Goal: Communication & Community: Answer question/provide support

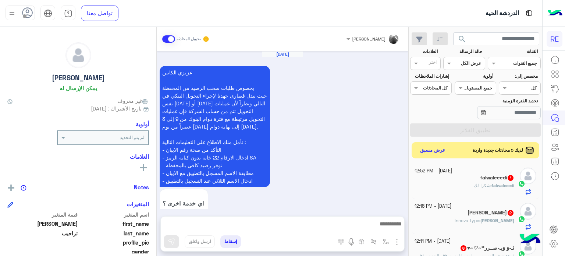
scroll to position [140, 0]
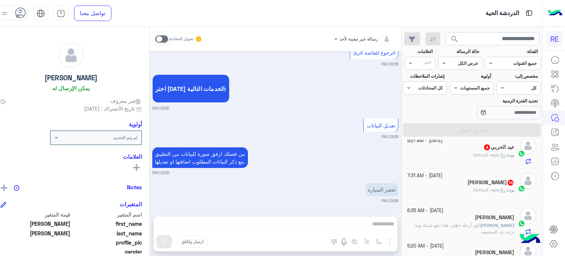
scroll to position [44, 0]
click at [475, 197] on div "[PERSON_NAME] : Default reply" at bounding box center [460, 192] width 107 height 13
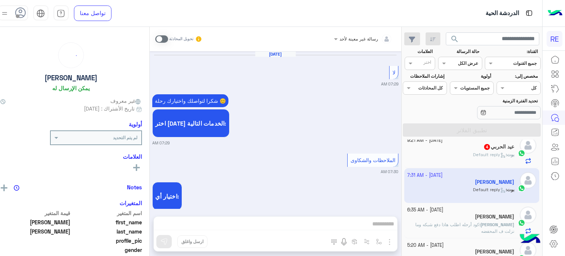
scroll to position [325, 0]
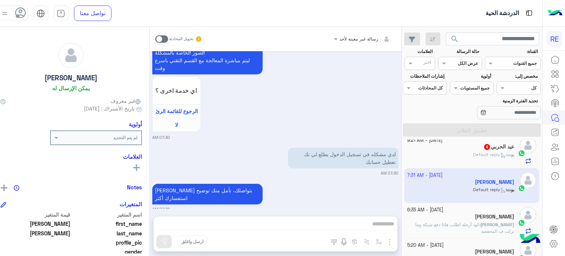
click at [168, 38] on span at bounding box center [161, 38] width 13 height 7
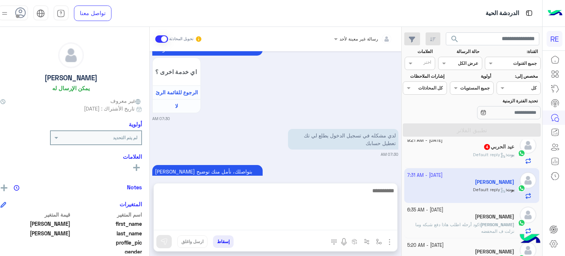
click at [260, 223] on textarea at bounding box center [276, 208] width 244 height 44
type textarea "**********"
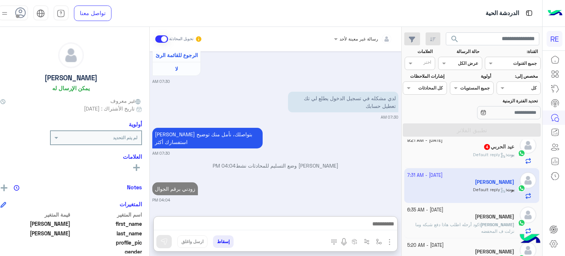
click at [452, 161] on div "[PERSON_NAME] : Default reply" at bounding box center [460, 157] width 107 height 13
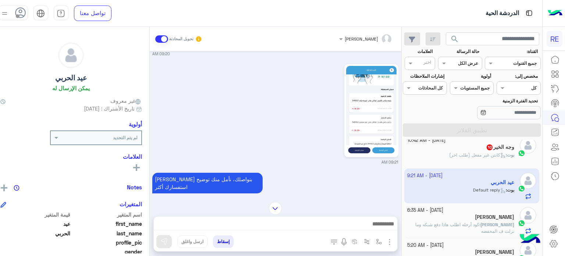
scroll to position [140, 0]
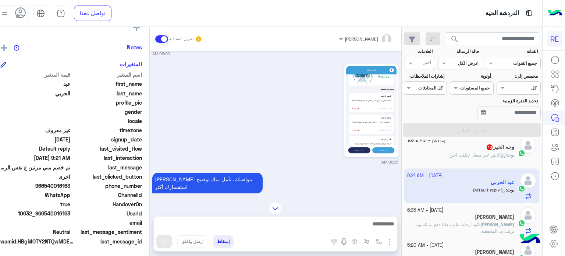
drag, startPoint x: 78, startPoint y: 184, endPoint x: 53, endPoint y: 185, distance: 25.4
click at [53, 185] on span "966540016163" at bounding box center [35, 186] width 70 height 8
copy span "540016163"
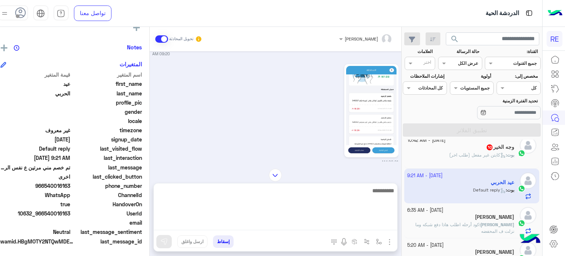
click at [323, 221] on textarea at bounding box center [276, 208] width 244 height 44
type textarea "**********"
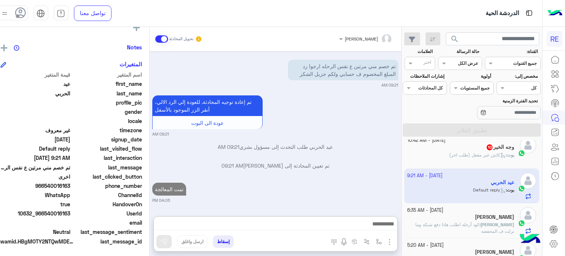
click at [466, 145] on div "وجه الخير 10" at bounding box center [460, 148] width 107 height 8
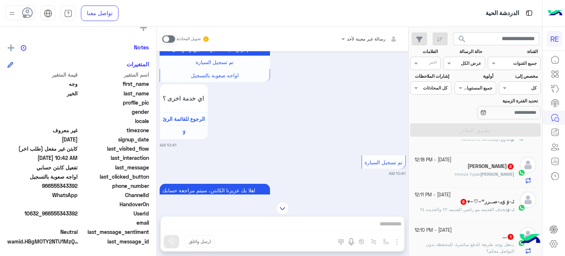
scroll to position [582, 0]
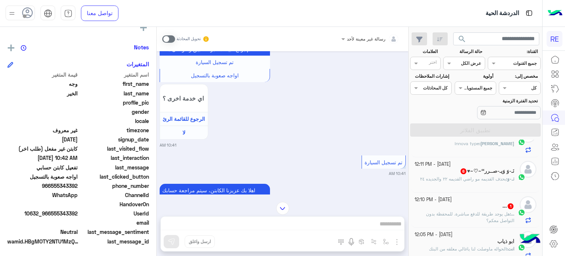
click at [487, 155] on div "[DATE] - 12:18 PM [PERSON_NAME] 2 Murad : Innova type" at bounding box center [476, 139] width 128 height 35
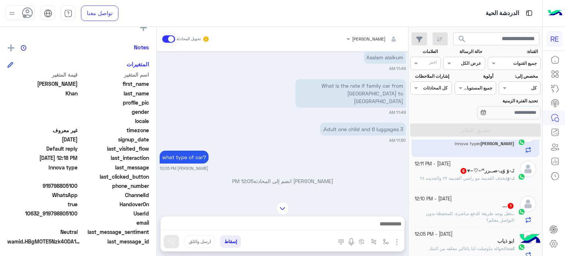
scroll to position [86, 0]
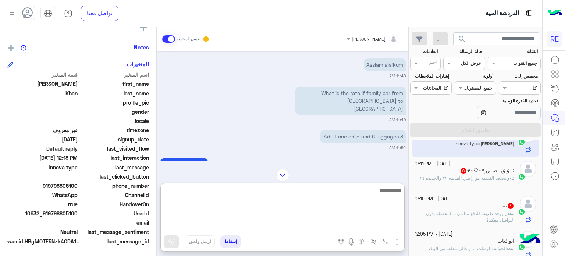
click at [326, 220] on textarea at bounding box center [283, 208] width 244 height 44
type textarea "*"
type textarea "**********"
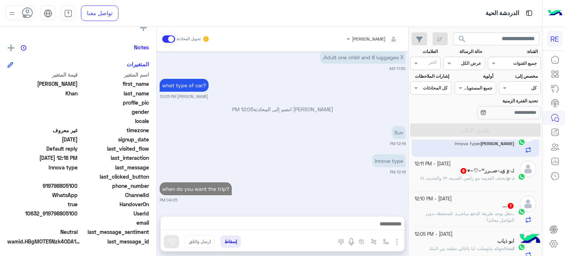
click at [501, 215] on span "هل يوجد طريقة للدفع مباشرة. للمحفظة بدون التواصل معكم؟" at bounding box center [470, 216] width 88 height 12
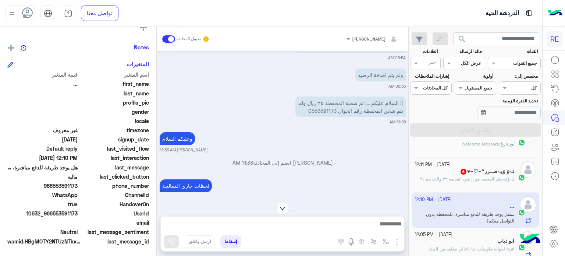
scroll to position [230, 0]
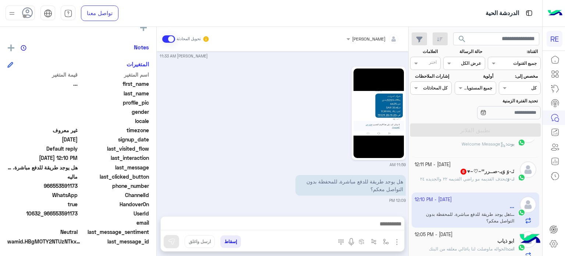
drag, startPoint x: 78, startPoint y: 213, endPoint x: 54, endPoint y: 215, distance: 24.3
click at [54, 215] on span "10632_966553591173" at bounding box center [42, 213] width 70 height 8
copy span "553591173"
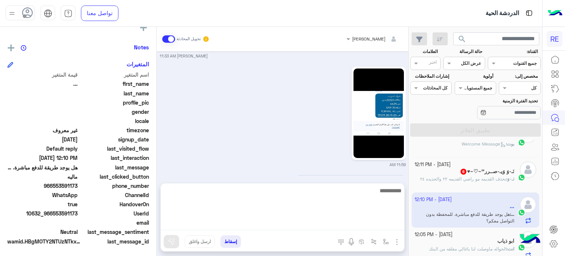
click at [350, 228] on textarea at bounding box center [283, 208] width 244 height 44
type textarea "*"
type textarea "**********"
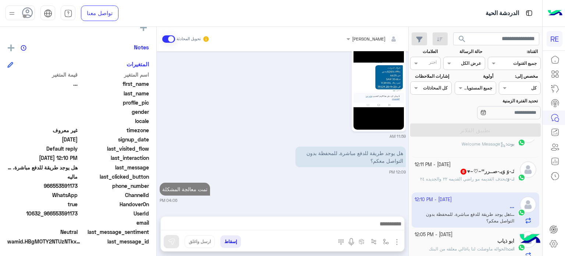
click at [447, 174] on div "‏​نَـ-وَ وَيـ-صــرر‘‘~♡~♥ 6" at bounding box center [465, 172] width 100 height 8
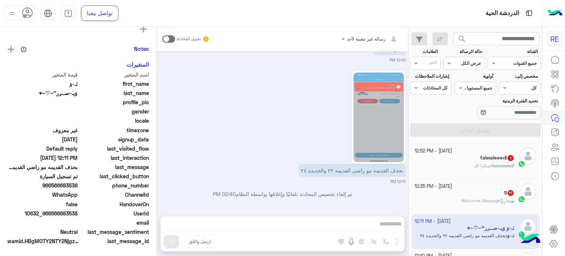
scroll to position [517, 0]
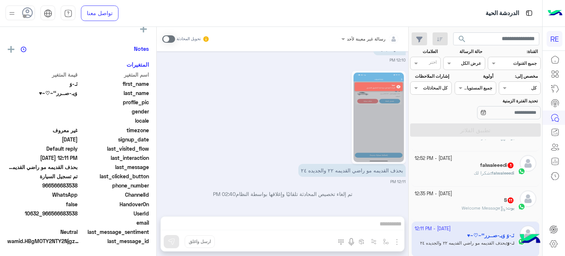
click at [457, 203] on div "S 11" at bounding box center [465, 201] width 100 height 8
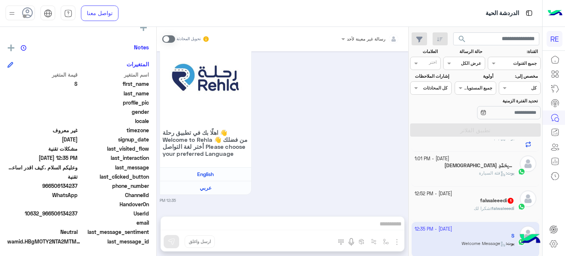
click at [452, 193] on small "[DATE] - 12:52 PM" at bounding box center [434, 193] width 38 height 7
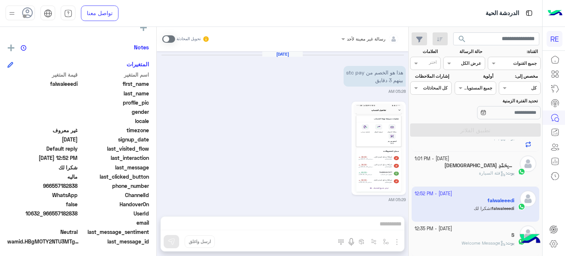
click at [461, 167] on div "[DEMOGRAPHIC_DATA] 10" at bounding box center [465, 166] width 100 height 8
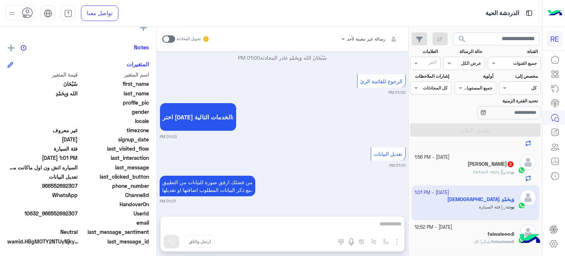
click at [489, 157] on div "[DATE] - 1:56 PM" at bounding box center [465, 157] width 100 height 7
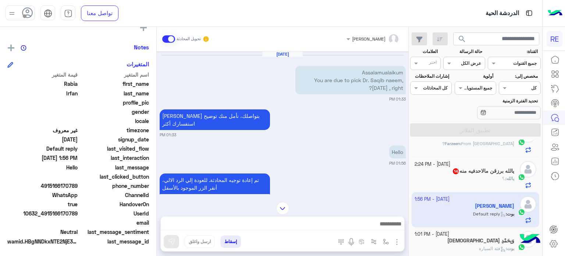
click at [456, 178] on div "يالله : .؟" at bounding box center [465, 181] width 100 height 13
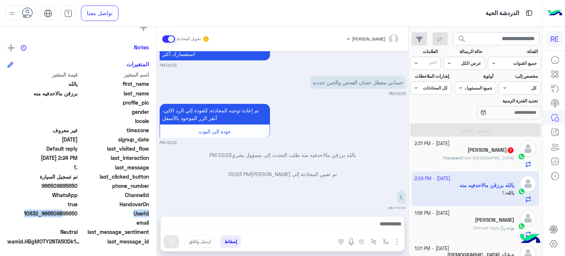
drag, startPoint x: 80, startPoint y: 214, endPoint x: 61, endPoint y: 214, distance: 18.8
click at [61, 214] on div "UserId 10632_966509895650" at bounding box center [78, 213] width 142 height 9
click at [49, 212] on span "10632_966509895650" at bounding box center [42, 213] width 70 height 8
drag, startPoint x: 52, startPoint y: 213, endPoint x: 78, endPoint y: 214, distance: 26.5
click at [78, 214] on span "10632_966509895650" at bounding box center [42, 213] width 70 height 8
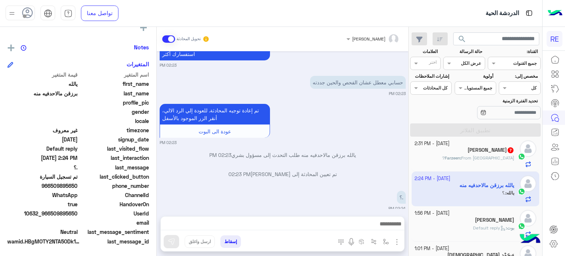
copy span "509895650"
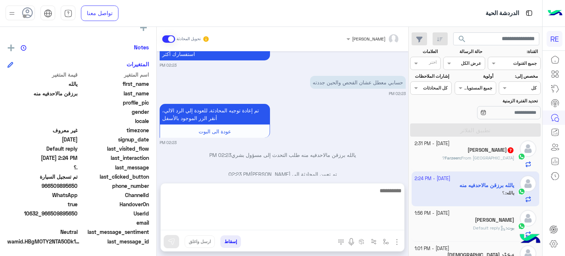
click at [312, 226] on textarea at bounding box center [283, 208] width 244 height 44
type textarea "**********"
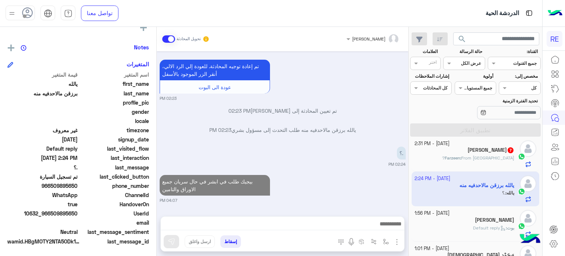
click at [484, 153] on h5 "[PERSON_NAME] 7" at bounding box center [491, 150] width 47 height 6
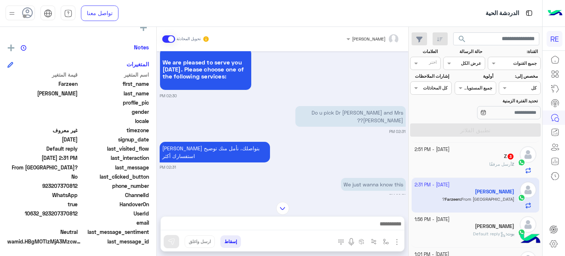
scroll to position [156, 0]
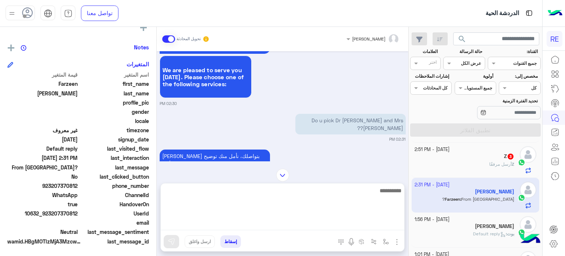
click at [351, 222] on textarea at bounding box center [283, 208] width 244 height 44
type textarea "*"
type textarea "**********"
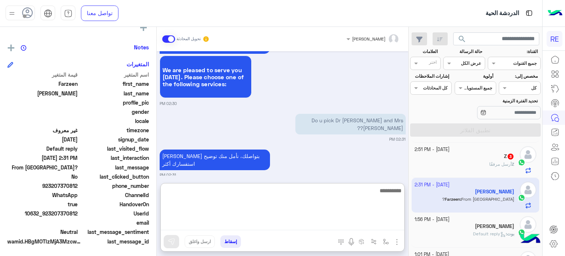
scroll to position [319, 0]
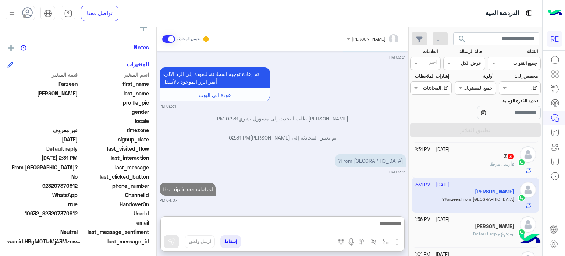
click at [441, 159] on div "Z 3" at bounding box center [465, 157] width 100 height 8
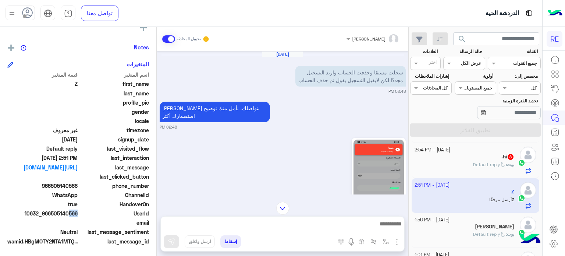
drag, startPoint x: 77, startPoint y: 212, endPoint x: 65, endPoint y: 213, distance: 12.2
click at [65, 213] on span "10632_966505140566" at bounding box center [42, 213] width 70 height 8
click at [69, 214] on span "10632_966505140566" at bounding box center [42, 213] width 70 height 8
drag, startPoint x: 79, startPoint y: 213, endPoint x: 52, endPoint y: 214, distance: 26.9
click at [52, 214] on div "UserId 10632_966505140566" at bounding box center [78, 213] width 142 height 9
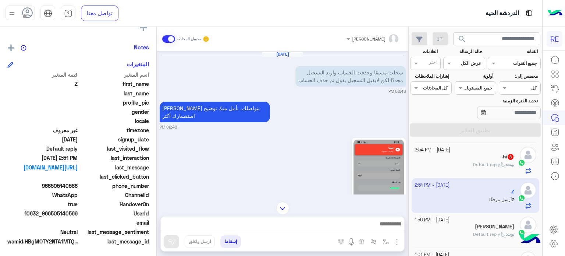
copy span "505140566"
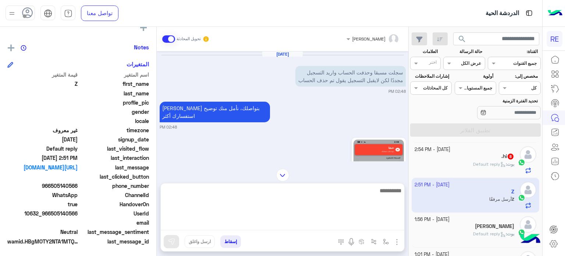
click at [355, 227] on textarea at bounding box center [283, 208] width 244 height 44
type textarea "*"
type textarea "**********"
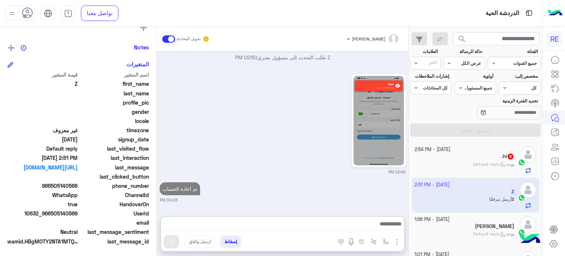
click at [486, 159] on div ".hi 8" at bounding box center [465, 157] width 100 height 8
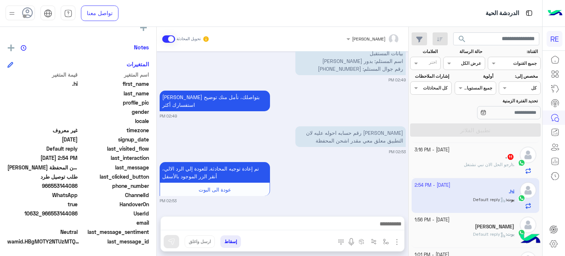
scroll to position [329, 0]
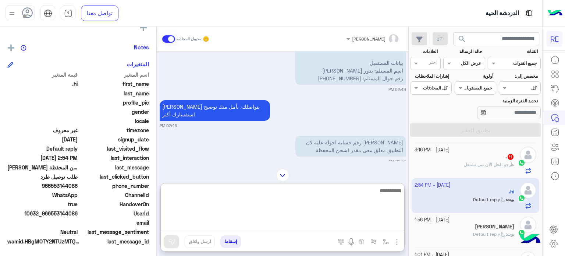
click at [344, 224] on textarea at bounding box center [283, 208] width 244 height 44
type textarea "**********"
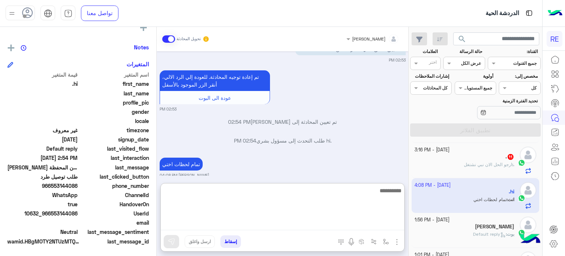
scroll to position [449, 0]
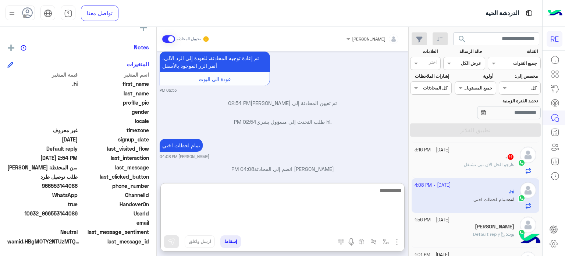
paste textarea "**********"
type textarea "**********"
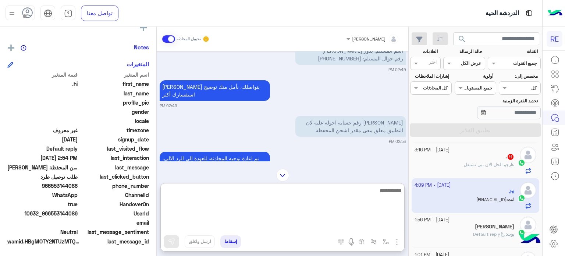
scroll to position [477, 0]
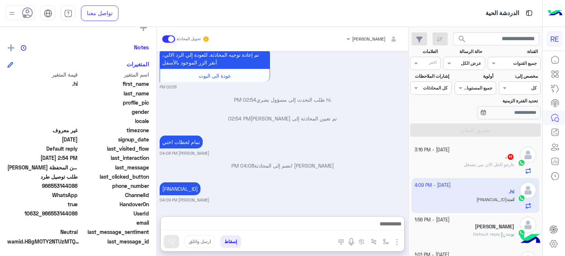
click at [463, 157] on div ". 11" at bounding box center [465, 157] width 100 height 8
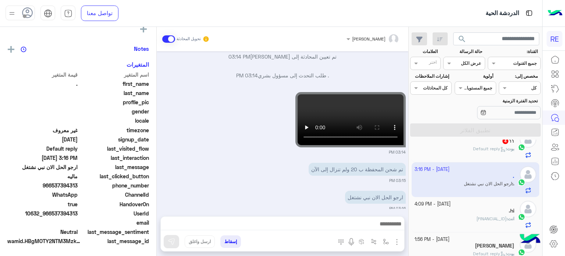
scroll to position [140, 0]
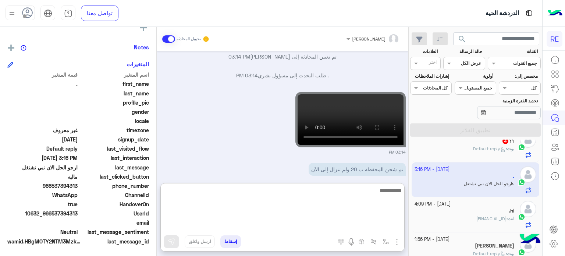
click at [322, 220] on textarea at bounding box center [283, 208] width 244 height 44
click at [322, 223] on textarea at bounding box center [283, 208] width 244 height 44
type textarea "**********"
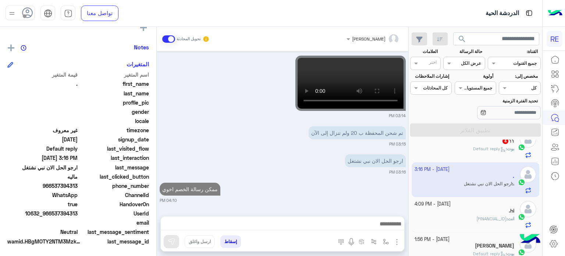
scroll to position [398, 0]
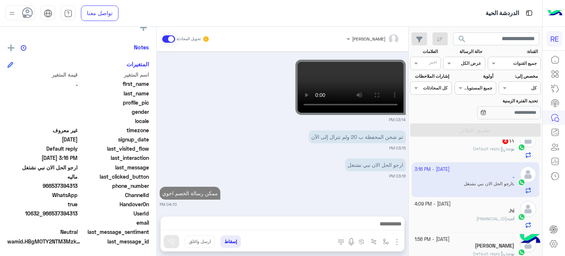
click at [453, 154] on div "[PERSON_NAME] : Default reply" at bounding box center [465, 151] width 100 height 13
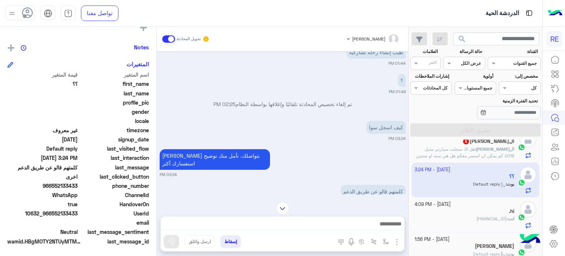
scroll to position [651, 0]
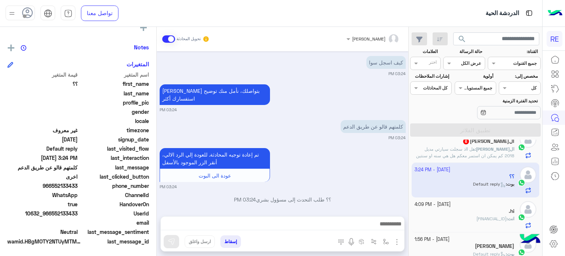
click at [313, 218] on div at bounding box center [283, 225] width 244 height 18
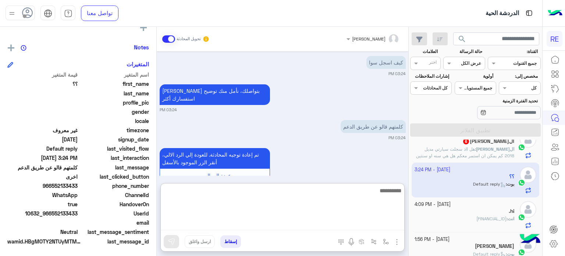
click at [315, 226] on textarea at bounding box center [283, 208] width 244 height 44
type textarea "**********"
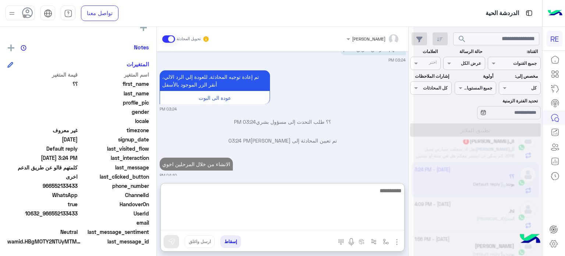
scroll to position [729, 0]
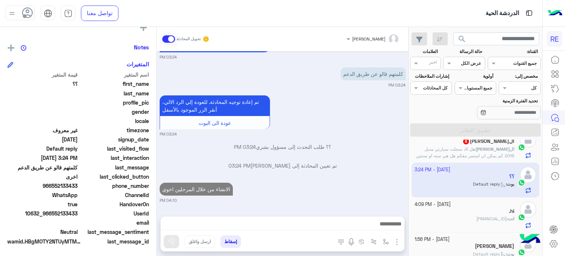
click at [462, 148] on span "هل ااذ سجلت سيارتي مديل 2018 كم يمكن ان استمر معكم هل هي سنه او سنتين ولا عادي …" at bounding box center [465, 155] width 98 height 19
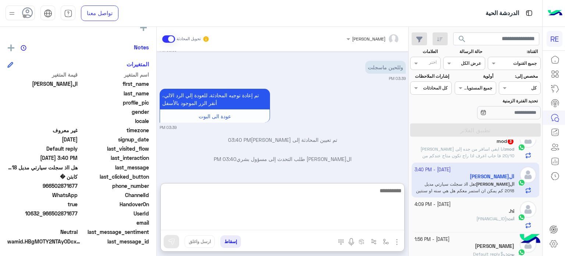
scroll to position [241, 0]
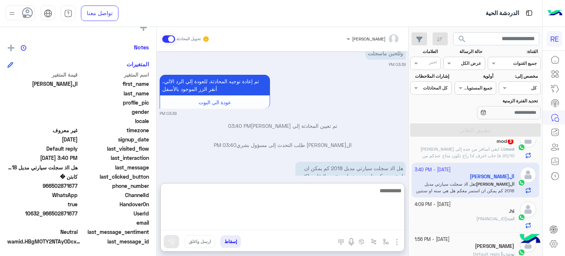
click at [304, 223] on textarea at bounding box center [283, 208] width 244 height 44
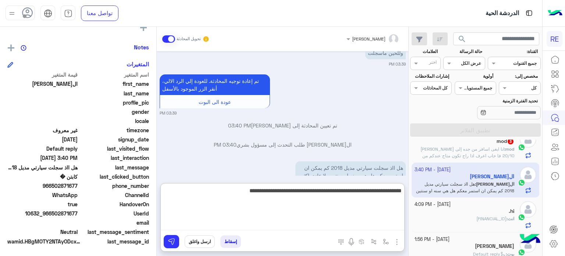
type textarea "**********"
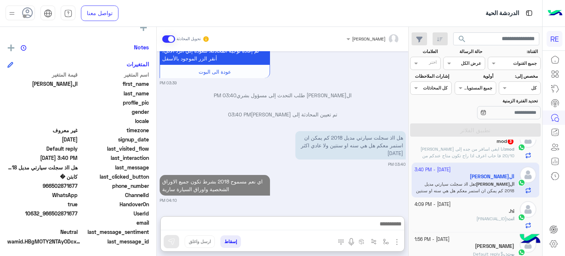
click at [448, 142] on div "mod 3" at bounding box center [465, 142] width 100 height 8
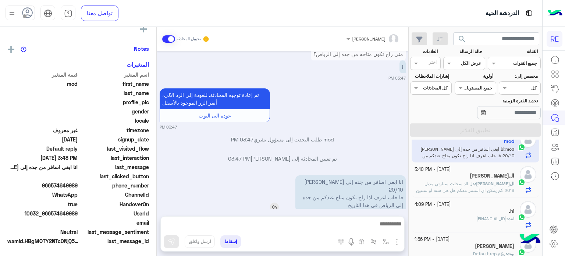
scroll to position [140, 0]
click at [386, 175] on p "انا ابغى اسافر من جده إلى [PERSON_NAME] 20/10 فا حاب اعرف اذا راح تكون متاح عند…" at bounding box center [350, 193] width 110 height 36
click at [352, 175] on p "انا ابغى اسافر من جده إلى [PERSON_NAME] 20/10 فا حاب اعرف اذا راح تكون متاح عند…" at bounding box center [350, 193] width 110 height 36
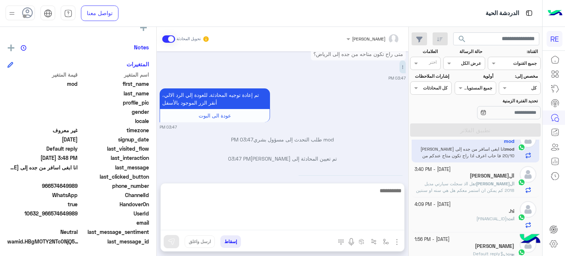
click at [352, 222] on textarea at bounding box center [283, 208] width 244 height 44
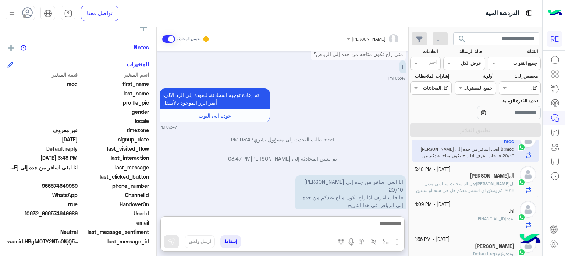
click at [356, 155] on p "تم تعيين المحادثة إلى [PERSON_NAME] 03:47 PM" at bounding box center [283, 159] width 246 height 8
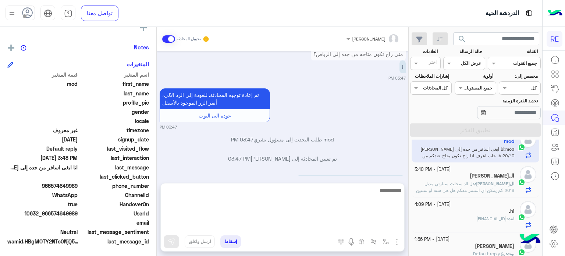
click at [343, 222] on textarea at bounding box center [283, 208] width 244 height 44
type textarea "**********"
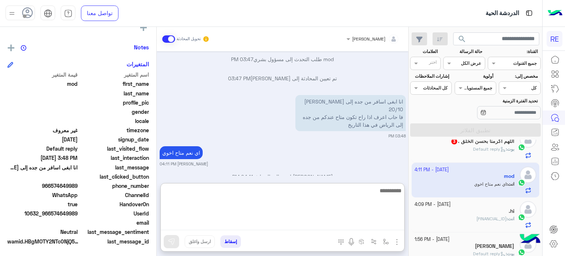
scroll to position [262, 0]
click at [337, 194] on textarea at bounding box center [283, 208] width 244 height 44
type textarea "**********"
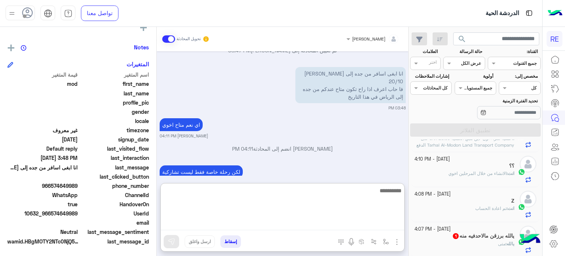
scroll to position [0, 0]
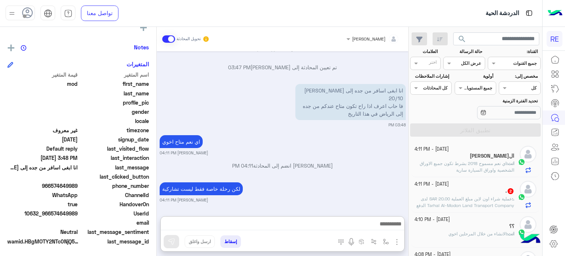
click at [465, 203] on span "عملية شراء اون لاين مبلغ العملية 20.00 SAR لدى Tarhal Al-Modon Land Transport C…" at bounding box center [464, 208] width 99 height 25
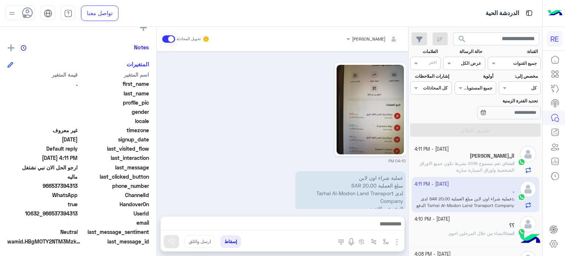
scroll to position [298, 0]
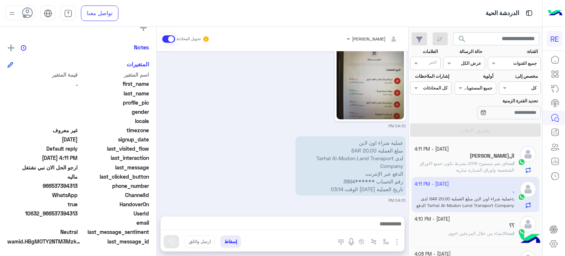
drag, startPoint x: 78, startPoint y: 214, endPoint x: 52, endPoint y: 212, distance: 25.8
click at [52, 212] on span "10632_966537394313" at bounding box center [42, 213] width 70 height 8
copy span "537394313"
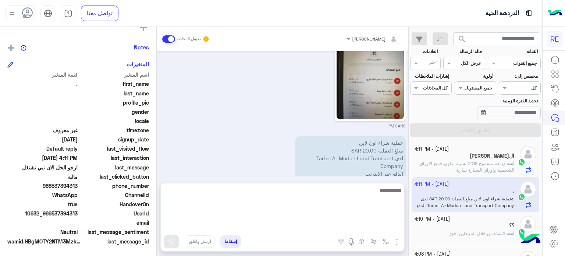
click at [356, 221] on textarea at bounding box center [283, 208] width 244 height 44
type textarea "**********"
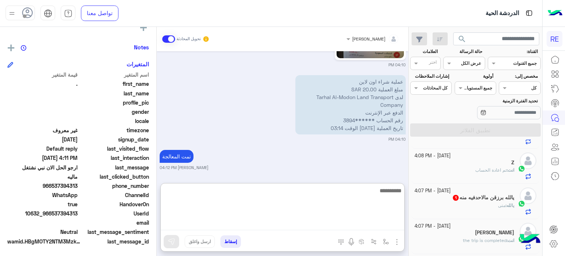
scroll to position [99, 0]
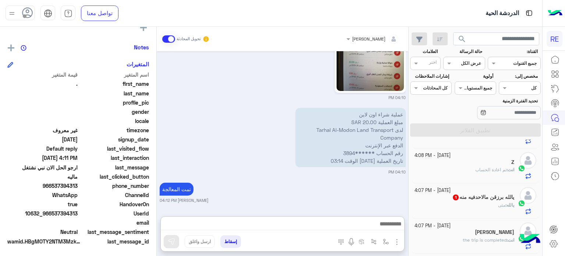
click at [454, 199] on span "1" at bounding box center [455, 196] width 7 height 6
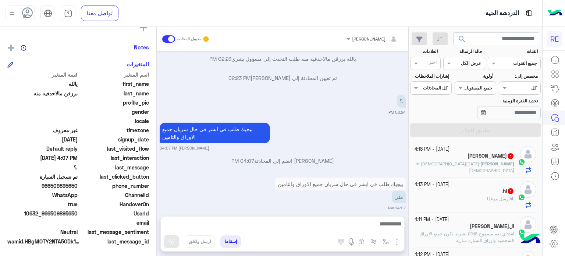
click at [480, 189] on div ".hi 1" at bounding box center [465, 192] width 100 height 8
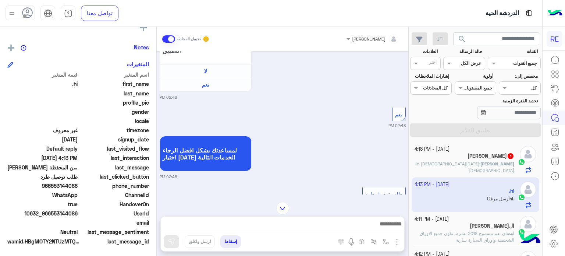
scroll to position [619, 0]
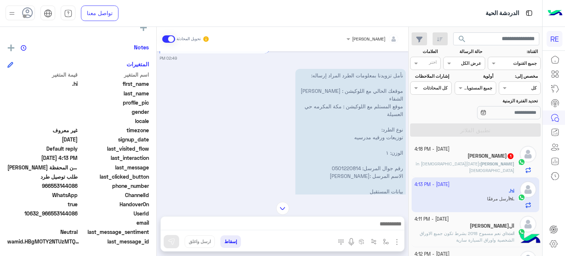
click at [354, 173] on p "نأمل تزويدنا بمعلومات الطرد المراد إرساله: موقعك الحالي مع اللوكيشن : [PERSON_N…" at bounding box center [350, 141] width 110 height 144
copy p "0501220814"
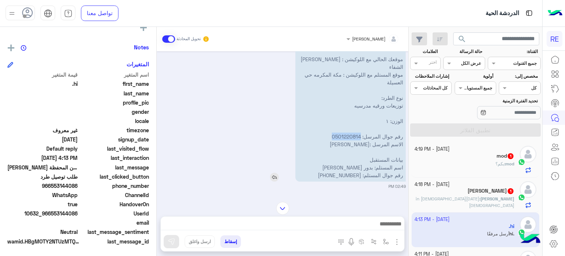
scroll to position [650, 0]
click at [341, 182] on p "نأمل تزويدنا بمعلومات الطرد المراد إرساله: موقعك الحالي مع اللوكيشن : [PERSON_N…" at bounding box center [350, 110] width 110 height 144
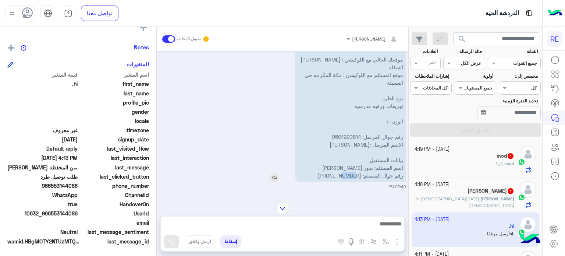
click at [341, 182] on p "نأمل تزويدنا بمعلومات الطرد المراد إرساله: موقعك الحالي مع اللوكيشن : [PERSON_N…" at bounding box center [350, 110] width 110 height 144
drag, startPoint x: 362, startPoint y: 181, endPoint x: 317, endPoint y: 185, distance: 45.0
click at [317, 182] on p "نأمل تزويدنا بمعلومات الطرد المراد إرساله: موقعك الحالي مع اللوكيشن : [PERSON_N…" at bounding box center [350, 110] width 110 height 144
click at [335, 182] on body "RE الدردشة الحية تواصل معنا مركز المساعدة عربي English search القناة: القناه جم…" at bounding box center [282, 128] width 565 height 256
click at [335, 182] on p "نأمل تزويدنا بمعلومات الطرد المراد إرساله: موقعك الحالي مع اللوكيشن : [PERSON_N…" at bounding box center [350, 110] width 110 height 144
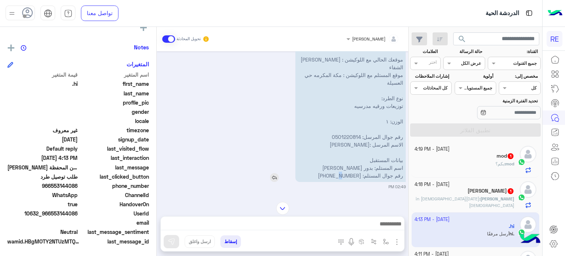
click at [335, 182] on p "نأمل تزويدنا بمعلومات الطرد المراد إرساله: موقعك الحالي مع اللوكيشن : [PERSON_N…" at bounding box center [350, 110] width 110 height 144
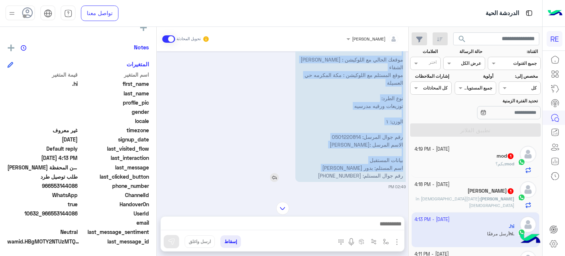
click at [335, 182] on p "نأمل تزويدنا بمعلومات الطرد المراد إرساله: موقعك الحالي مع اللوكيشن : [PERSON_N…" at bounding box center [350, 110] width 110 height 144
copy app-msgs-text "نأمل تزويدنا بمعلومات الطرد المراد إرساله: موقعك الحالي مع اللوكيشن : [PERSON_N…"
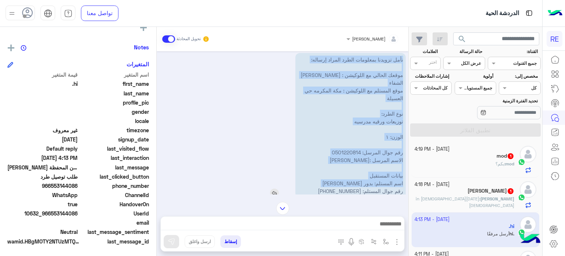
scroll to position [630, 0]
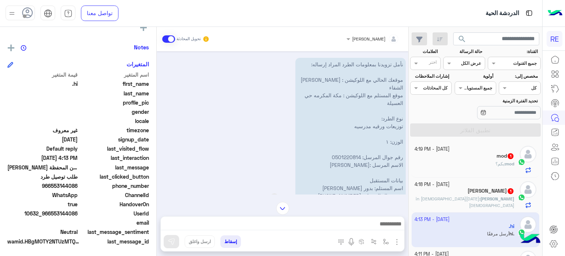
click at [372, 134] on p "نأمل تزويدنا بمعلومات الطرد المراد إرساله: موقعك الحالي مع اللوكيشن : [PERSON_N…" at bounding box center [350, 130] width 110 height 144
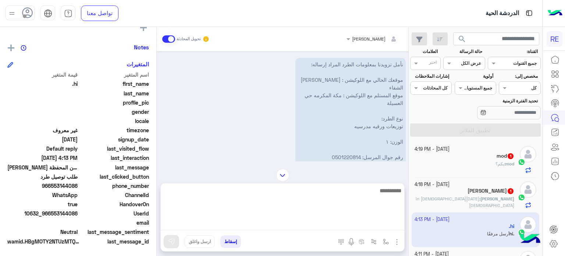
click at [335, 220] on textarea at bounding box center [283, 208] width 244 height 44
type textarea "*"
type textarea "**********"
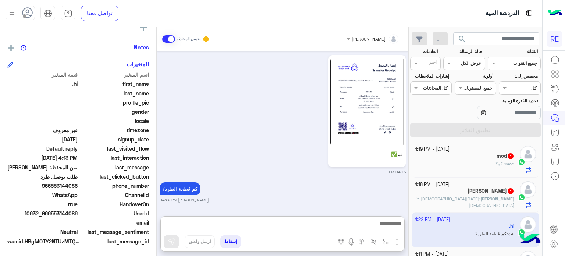
scroll to position [1039, 0]
click at [500, 153] on h5 "mod 1" at bounding box center [506, 156] width 18 height 6
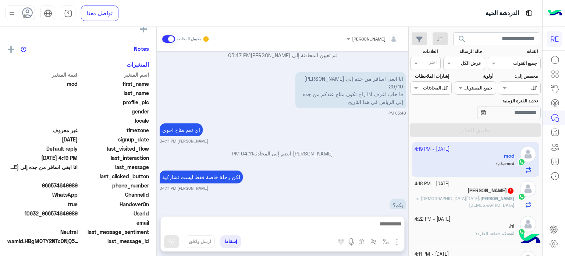
scroll to position [140, 0]
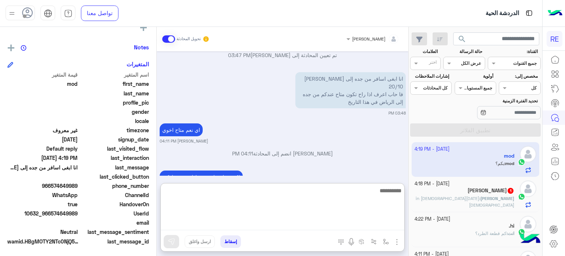
click at [342, 229] on textarea at bounding box center [283, 208] width 244 height 44
type textarea "*********"
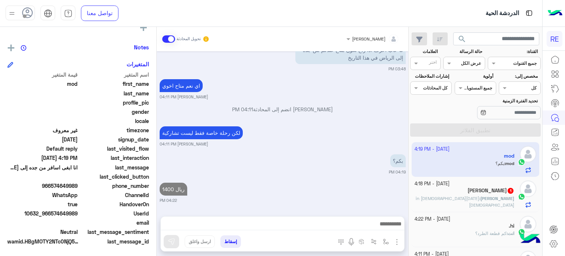
scroll to position [206, 0]
click at [479, 194] on div "[PERSON_NAME] 1" at bounding box center [465, 191] width 100 height 8
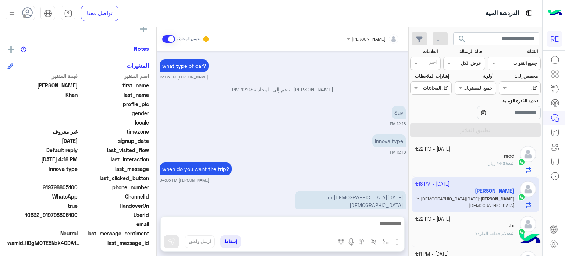
scroll to position [140, 0]
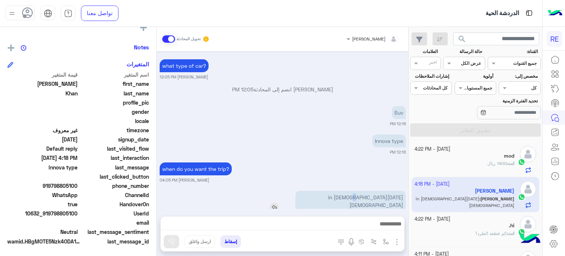
drag, startPoint x: 385, startPoint y: 182, endPoint x: 387, endPoint y: 187, distance: 4.3
click at [387, 191] on p "[DATE][DEMOGRAPHIC_DATA] in [DEMOGRAPHIC_DATA]" at bounding box center [350, 201] width 110 height 21
click at [397, 191] on p "[DATE][DEMOGRAPHIC_DATA] in [DEMOGRAPHIC_DATA]" at bounding box center [350, 201] width 110 height 21
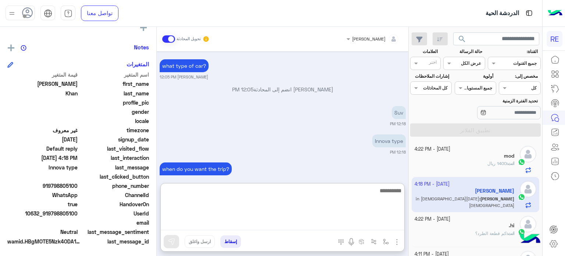
click at [347, 226] on textarea at bounding box center [283, 208] width 244 height 44
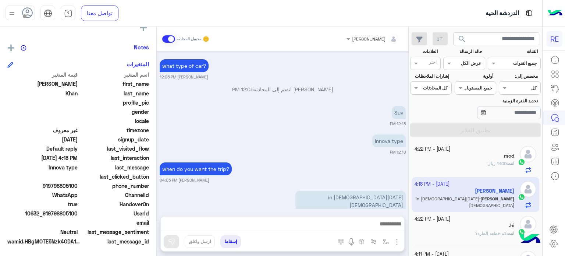
click at [253, 65] on div "what type of car? [PERSON_NAME] 12:05 PM" at bounding box center [283, 68] width 246 height 22
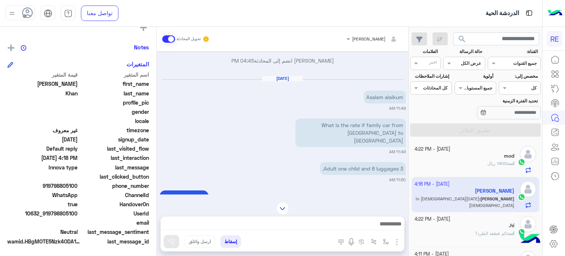
scroll to position [138, 0]
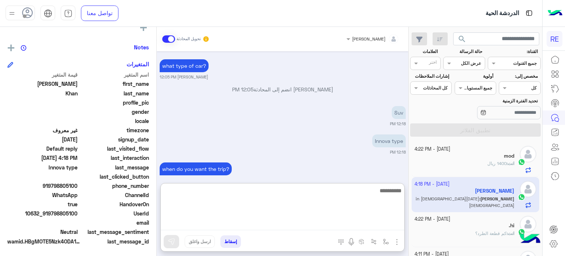
click at [352, 221] on textarea at bounding box center [283, 208] width 244 height 44
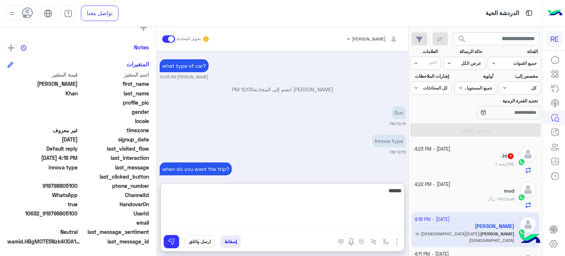
type textarea "******"
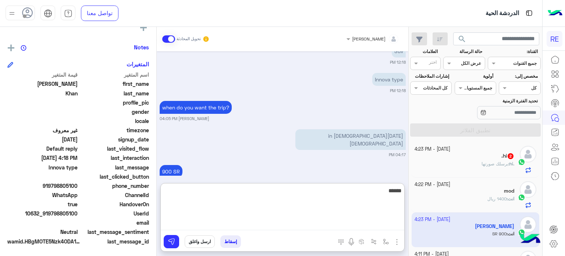
type textarea "*******"
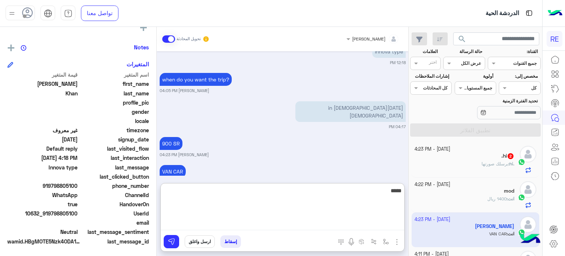
type textarea "******"
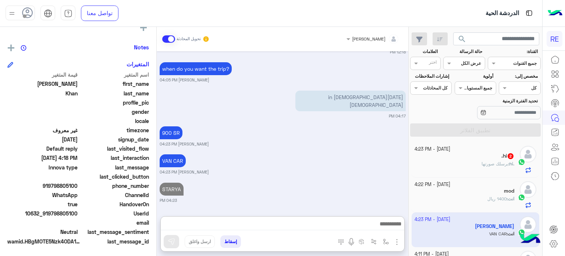
scroll to position [242, 0]
click at [463, 160] on div ".hi : برسلك صورتها" at bounding box center [465, 166] width 100 height 13
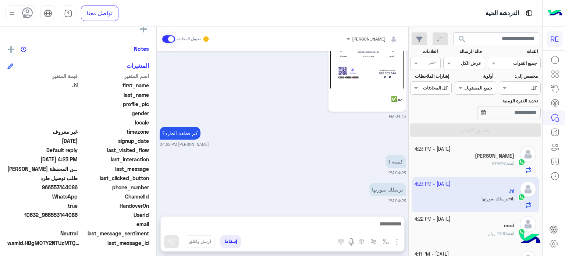
scroll to position [140, 0]
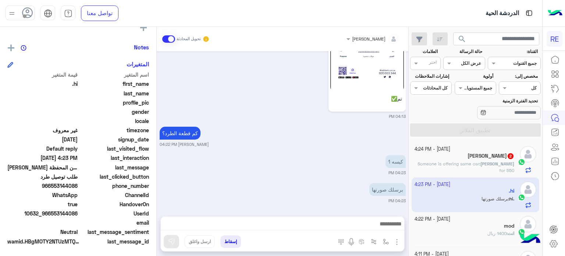
click at [396, 245] on img "button" at bounding box center [397, 241] width 9 height 9
click at [367, 212] on button "المرفقات" at bounding box center [382, 211] width 40 height 15
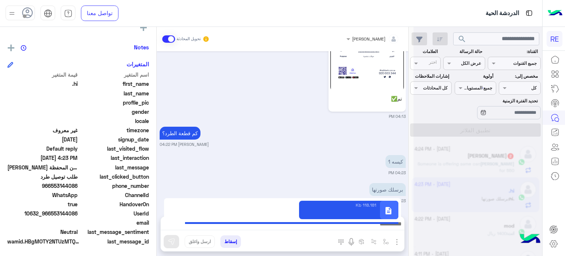
type textarea "**********"
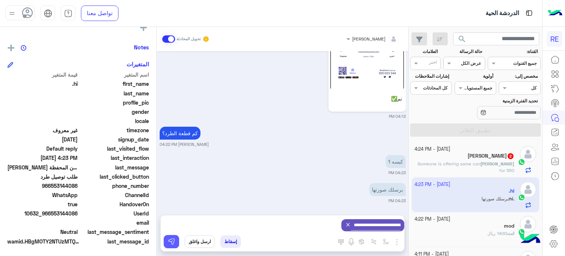
click at [175, 240] on button at bounding box center [171, 241] width 15 height 13
click at [483, 165] on span "Someone is offering same car for 550" at bounding box center [466, 167] width 97 height 12
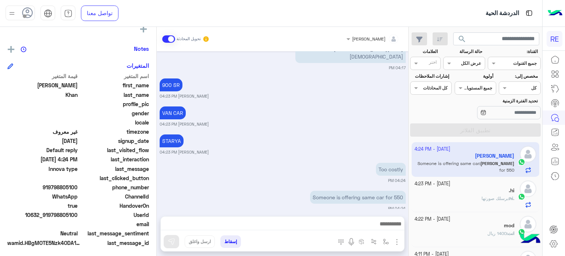
scroll to position [140, 0]
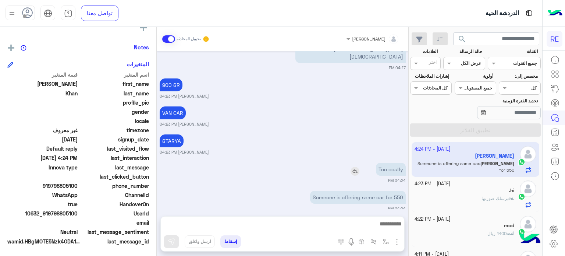
click at [398, 165] on p "Too costly" at bounding box center [391, 169] width 30 height 13
click at [379, 163] on p "Too costly" at bounding box center [391, 169] width 30 height 13
click at [378, 163] on p "Too costly" at bounding box center [391, 169] width 30 height 13
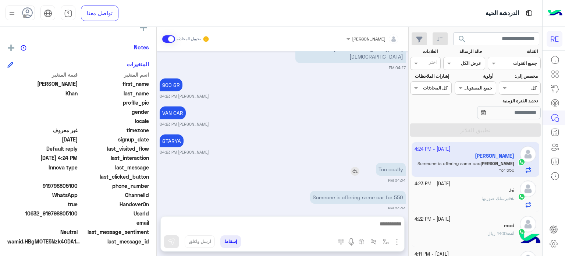
click at [378, 163] on p "Too costly" at bounding box center [391, 169] width 30 height 13
click at [358, 205] on small "04:24 PM" at bounding box center [283, 208] width 246 height 6
click at [370, 191] on p "Someone is offering same car for 550" at bounding box center [358, 197] width 96 height 13
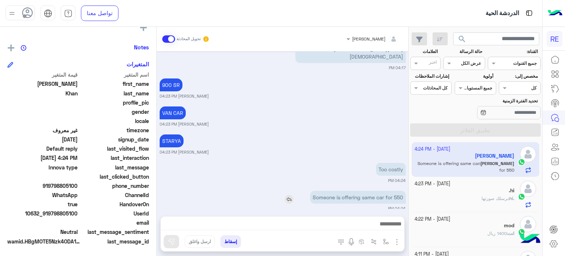
click at [370, 191] on p "Someone is offering same car for 550" at bounding box center [358, 197] width 96 height 13
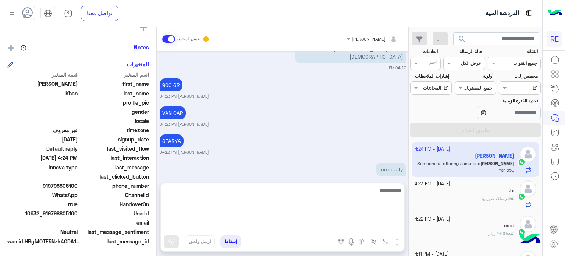
click at [347, 225] on textarea at bounding box center [283, 208] width 244 height 44
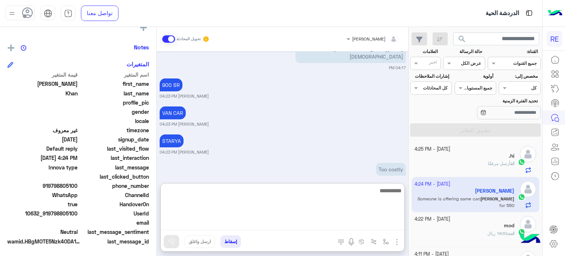
scroll to position [160, 0]
